Goal: Find specific page/section: Find specific page/section

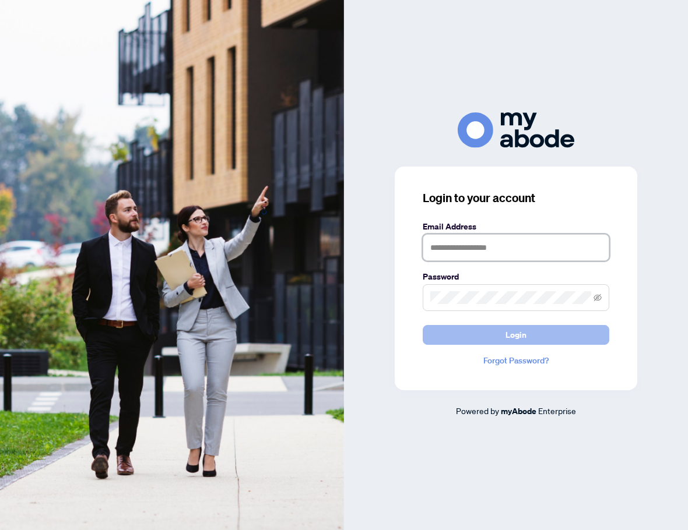
type input "**********"
click at [509, 329] on span "Login" at bounding box center [515, 335] width 21 height 19
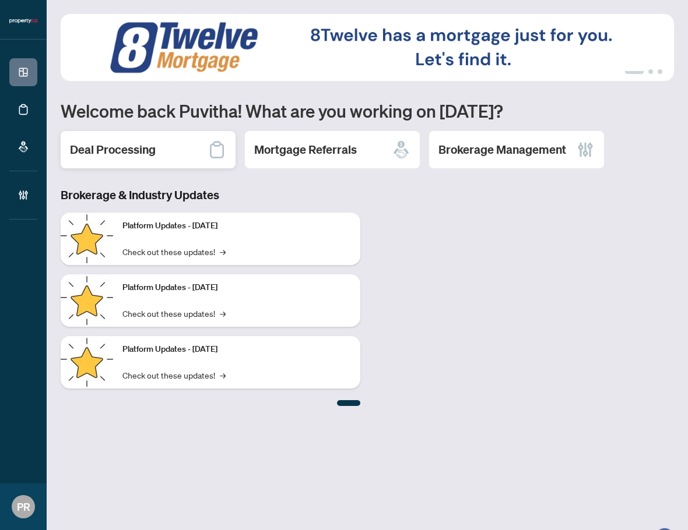
click at [160, 152] on div "Deal Processing" at bounding box center [148, 149] width 175 height 37
